Goal: Information Seeking & Learning: Learn about a topic

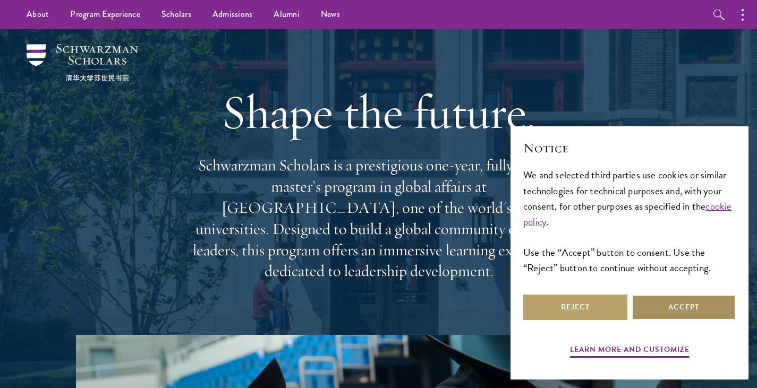
click at [680, 306] on button "Accept" at bounding box center [683, 307] width 104 height 25
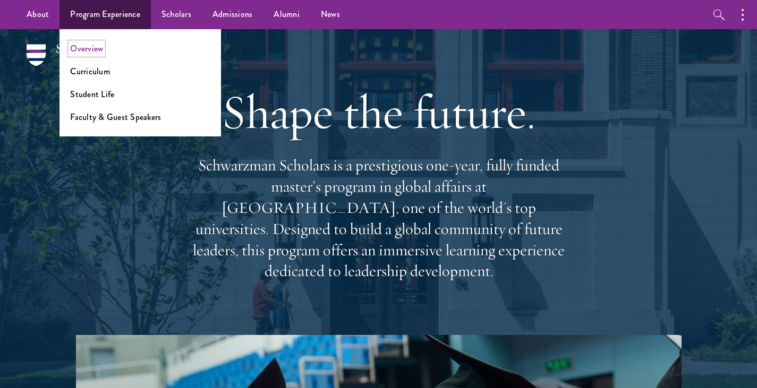
click at [99, 47] on link "Overview" at bounding box center [86, 48] width 33 height 12
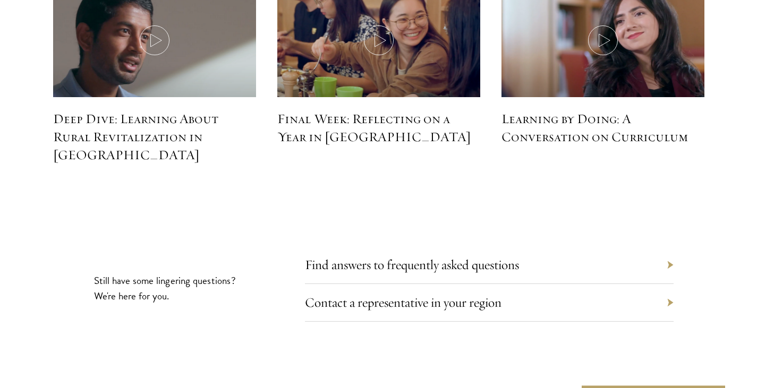
scroll to position [4818, 0]
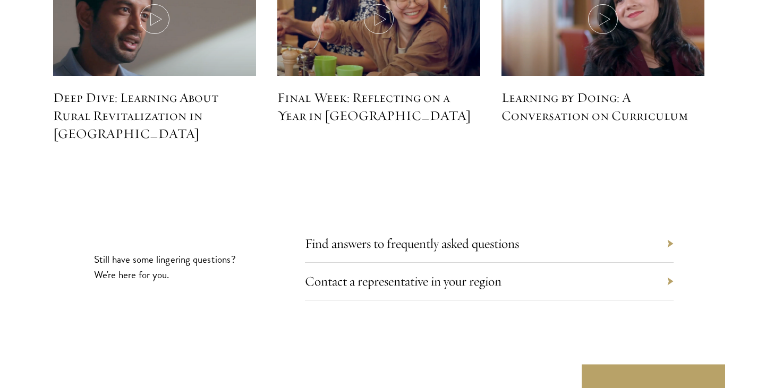
click at [671, 225] on div "Find answers to frequently asked questions" at bounding box center [489, 244] width 369 height 38
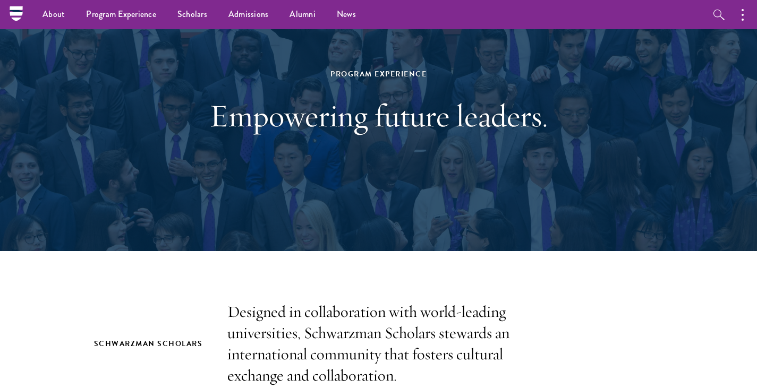
scroll to position [0, 0]
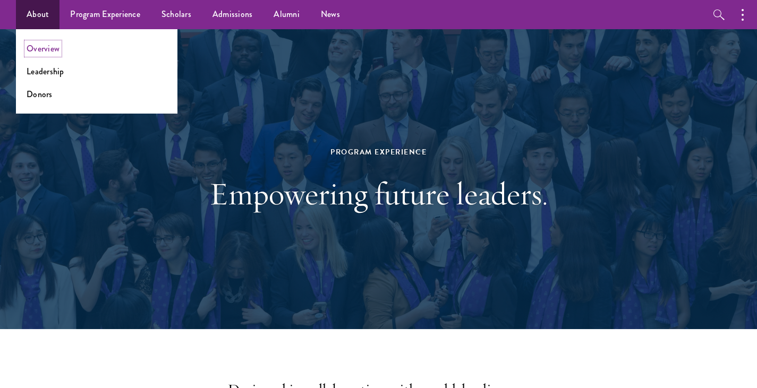
click at [44, 50] on link "Overview" at bounding box center [43, 48] width 33 height 12
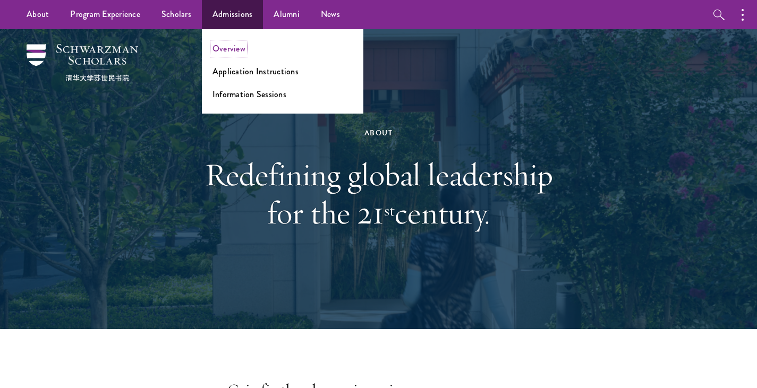
click at [234, 46] on link "Overview" at bounding box center [228, 48] width 33 height 12
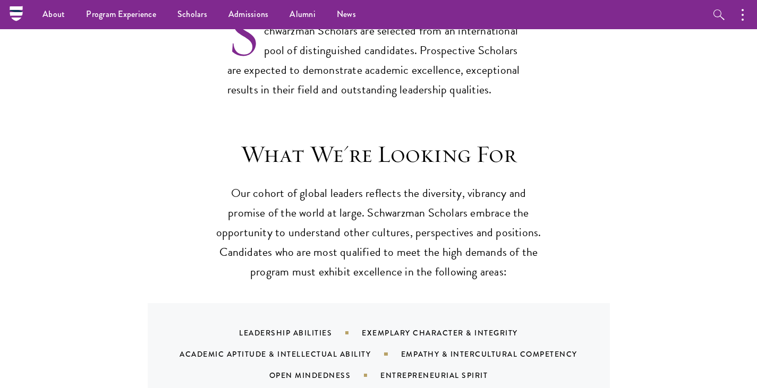
scroll to position [903, 0]
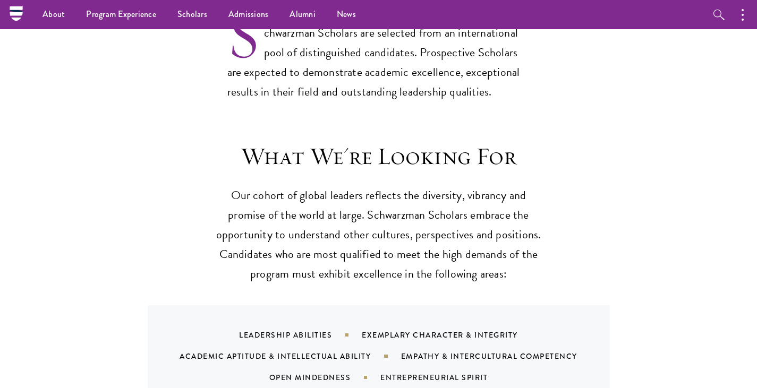
click at [21, 14] on nav "About Overview Leadership Donors Program Experience Overview Curriculum Student…" at bounding box center [311, 14] width 590 height 29
click at [46, 12] on link "About" at bounding box center [54, 14] width 44 height 29
